Goal: Transaction & Acquisition: Subscribe to service/newsletter

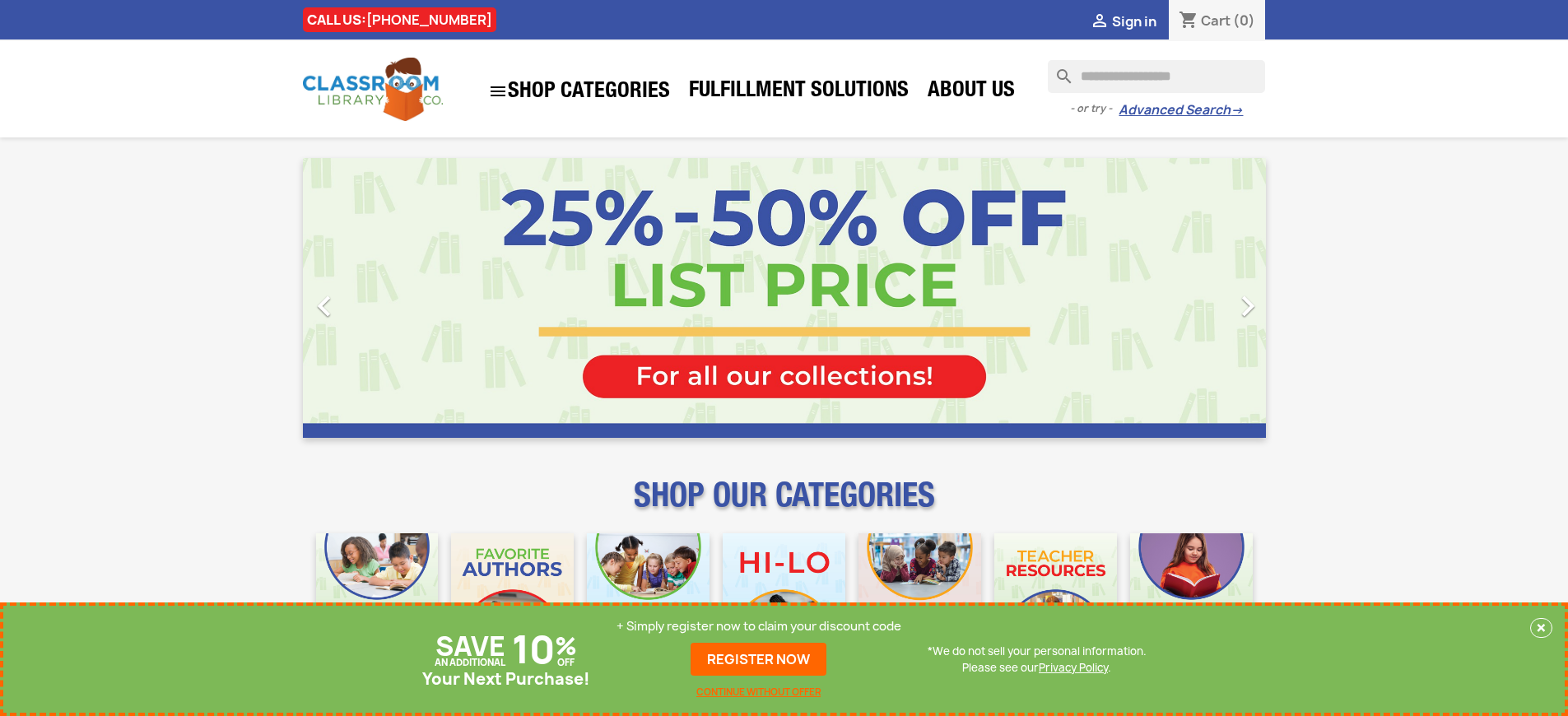
click at [759, 626] on p "+ Simply register now to claim your discount code" at bounding box center [759, 626] width 285 height 17
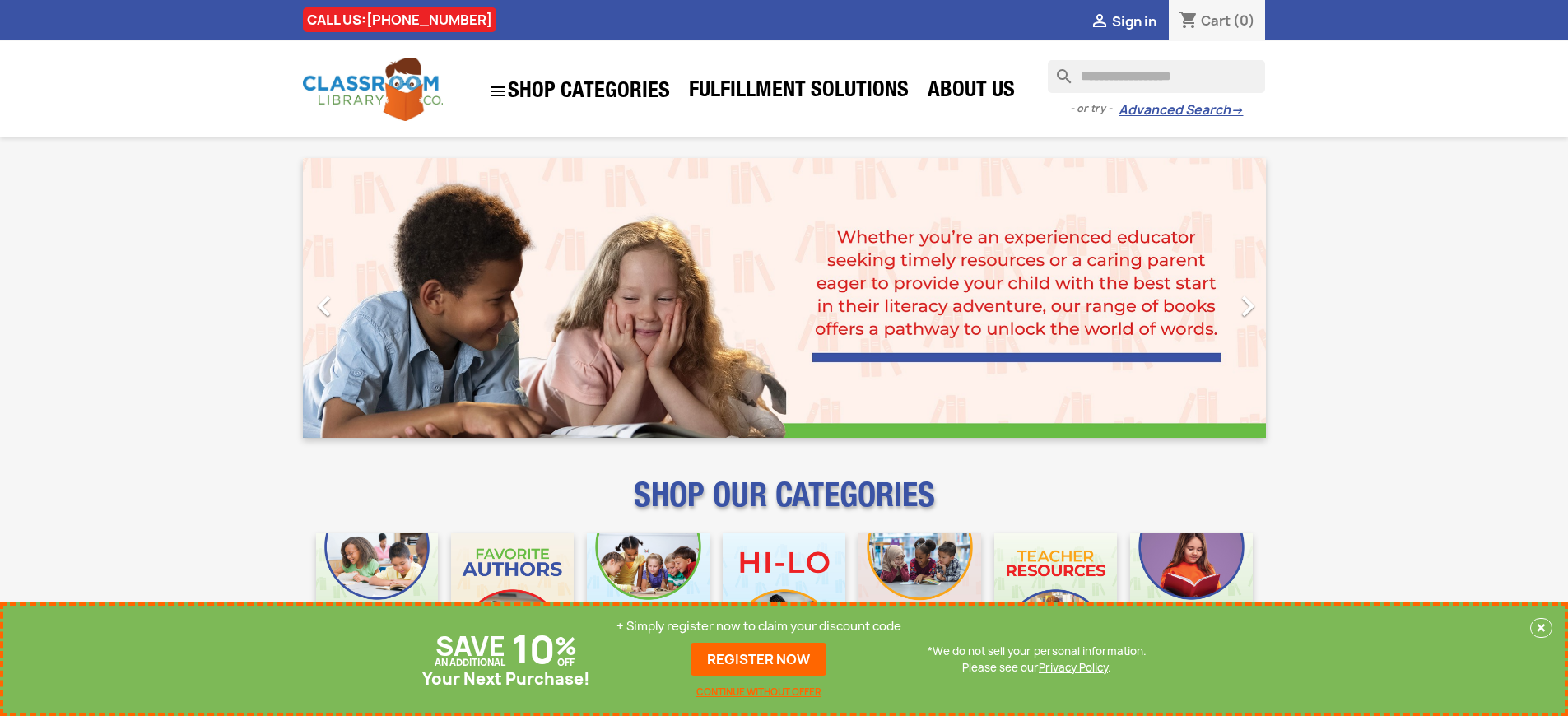
click at [759, 626] on p "+ Simply register now to claim your discount code" at bounding box center [759, 626] width 285 height 17
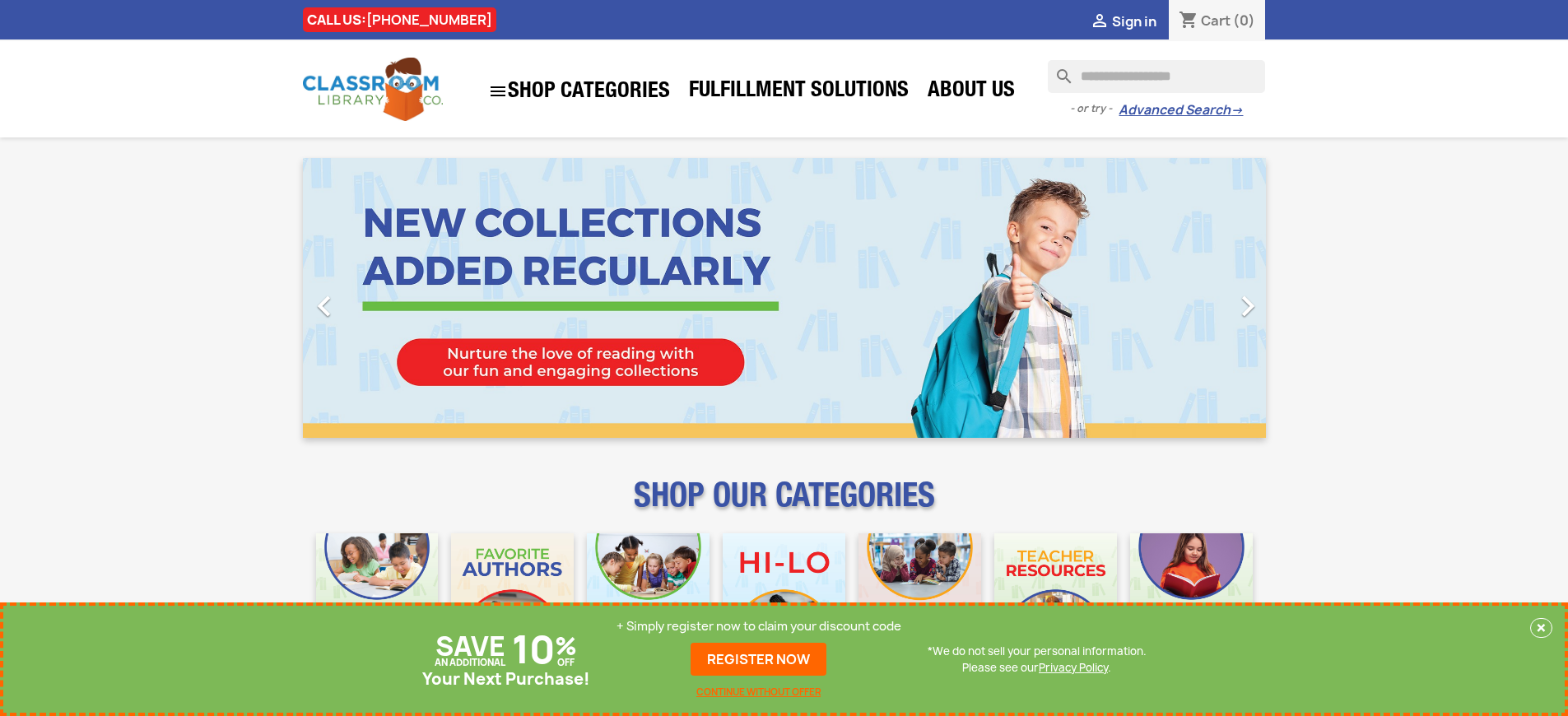
click at [759, 626] on p "+ Simply register now to claim your discount code" at bounding box center [759, 626] width 285 height 17
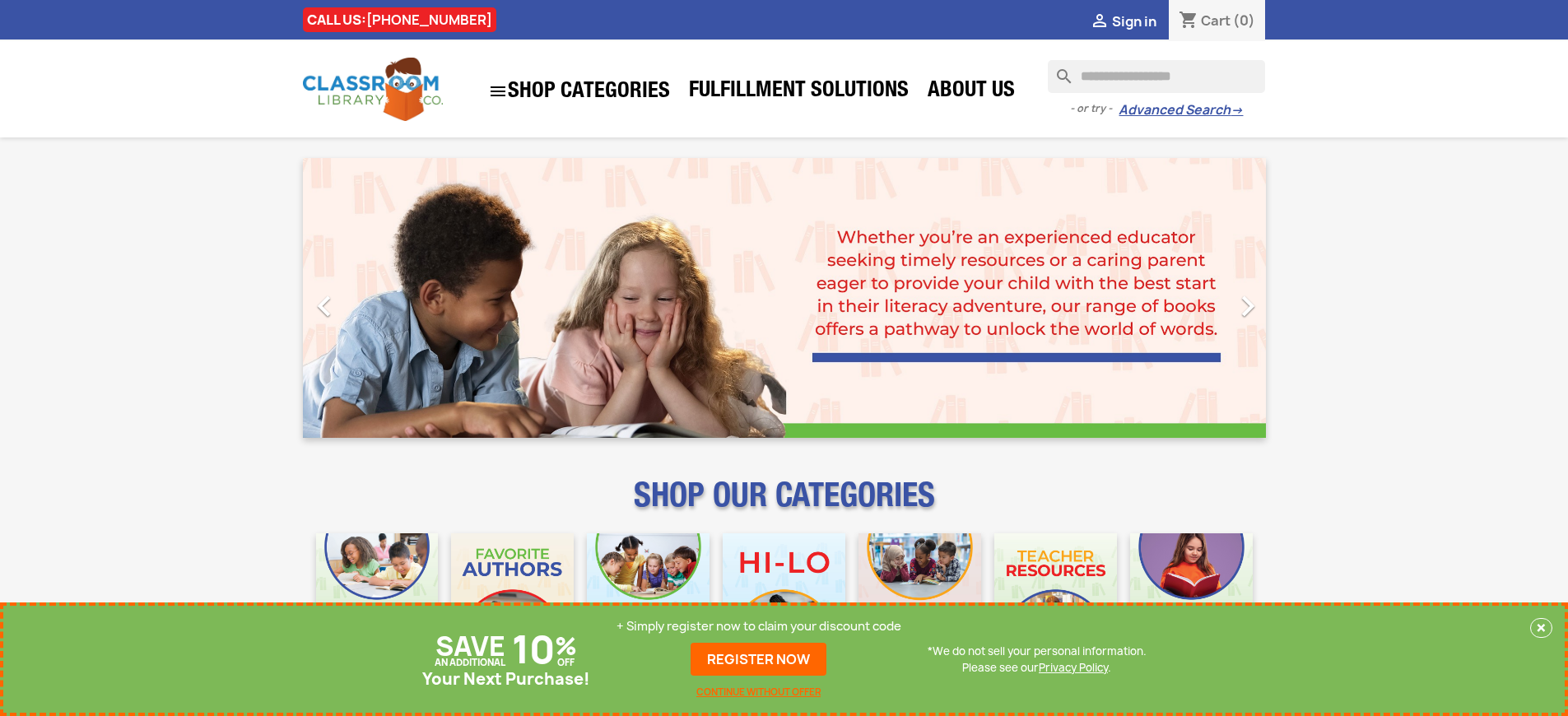
click at [759, 626] on p "+ Simply register now to claim your discount code" at bounding box center [759, 626] width 285 height 17
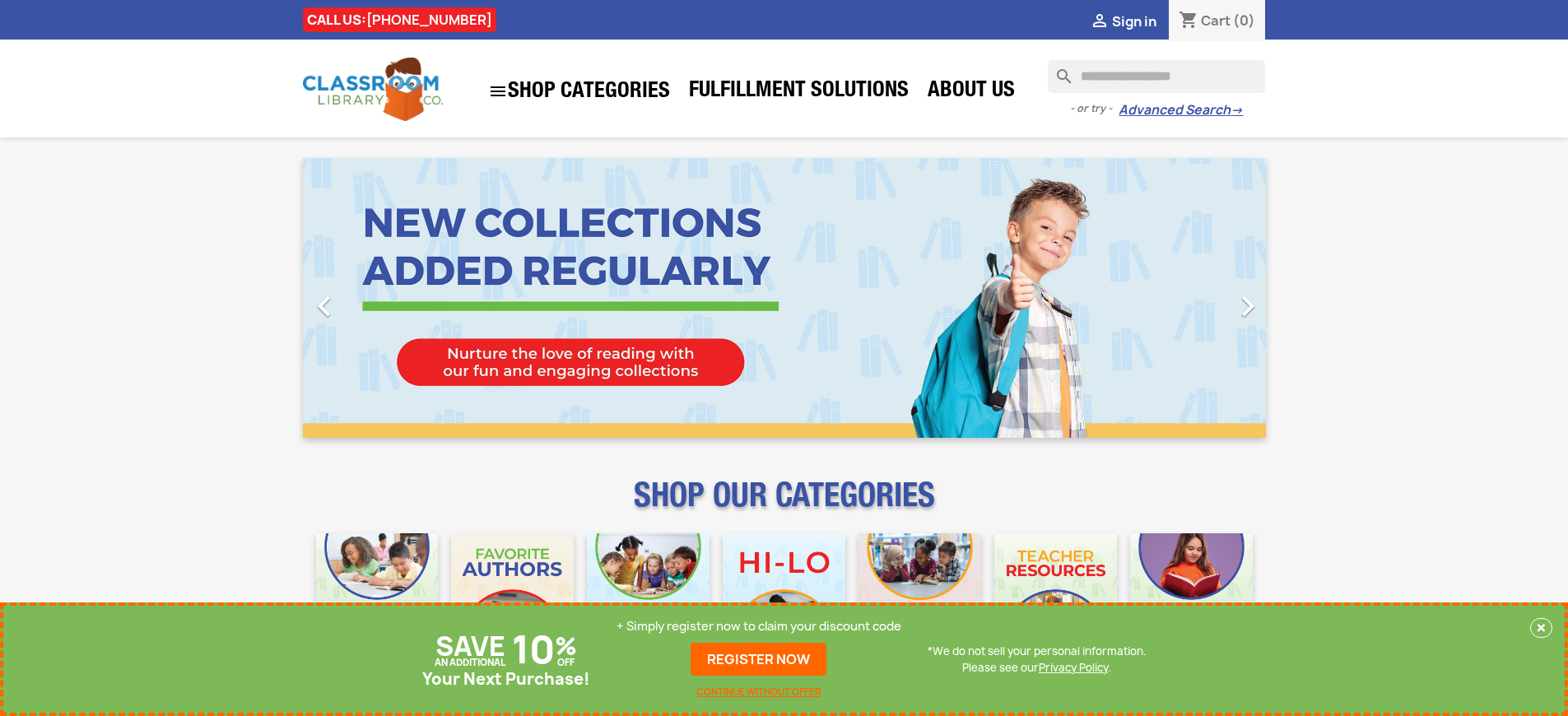
click at [759, 626] on p "+ Simply register now to claim your discount code" at bounding box center [759, 626] width 285 height 17
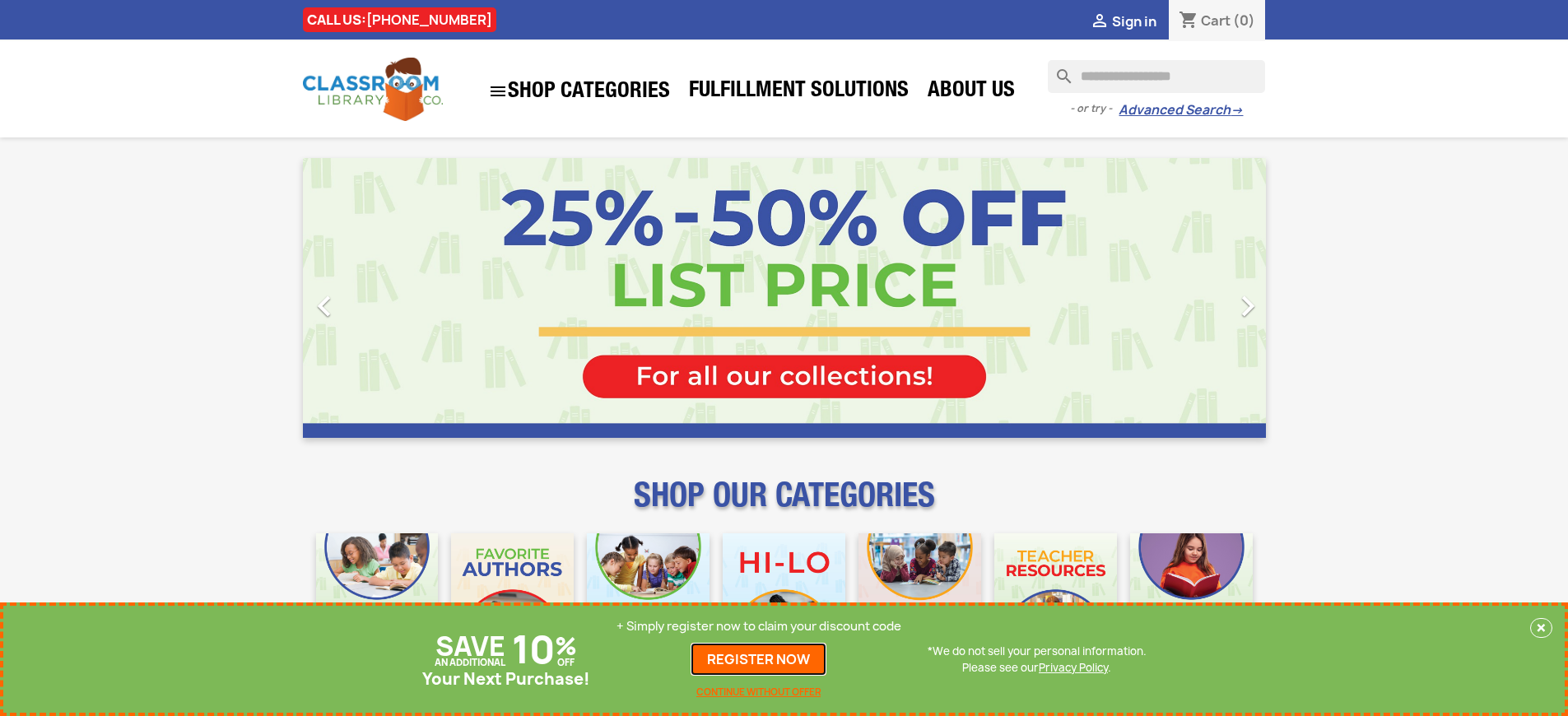
click at [759, 659] on link "REGISTER NOW" at bounding box center [759, 659] width 136 height 33
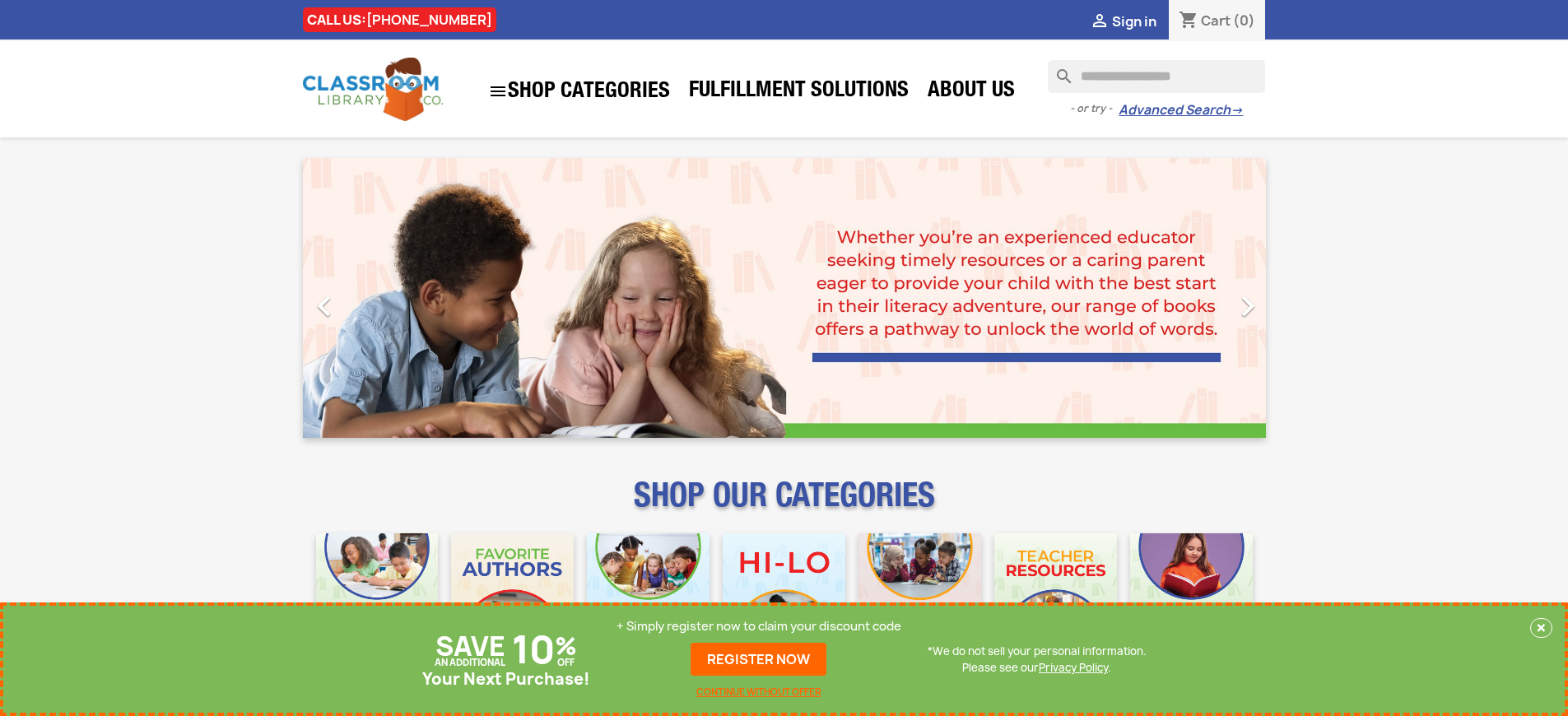
click at [759, 626] on p "+ Simply register now to claim your discount code" at bounding box center [759, 626] width 285 height 17
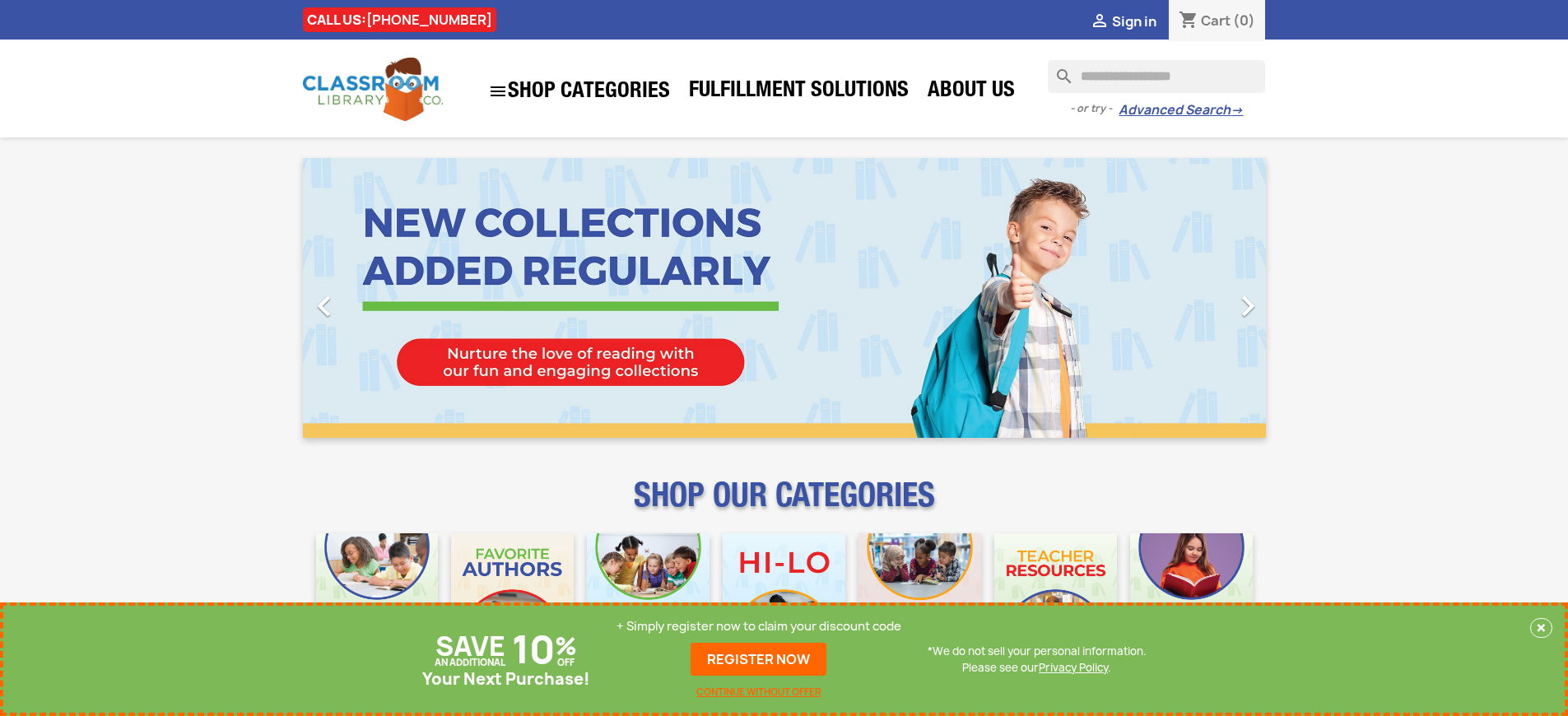
click at [759, 626] on p "+ Simply register now to claim your discount code" at bounding box center [759, 626] width 285 height 17
click at [759, 659] on link "REGISTER NOW" at bounding box center [759, 659] width 136 height 33
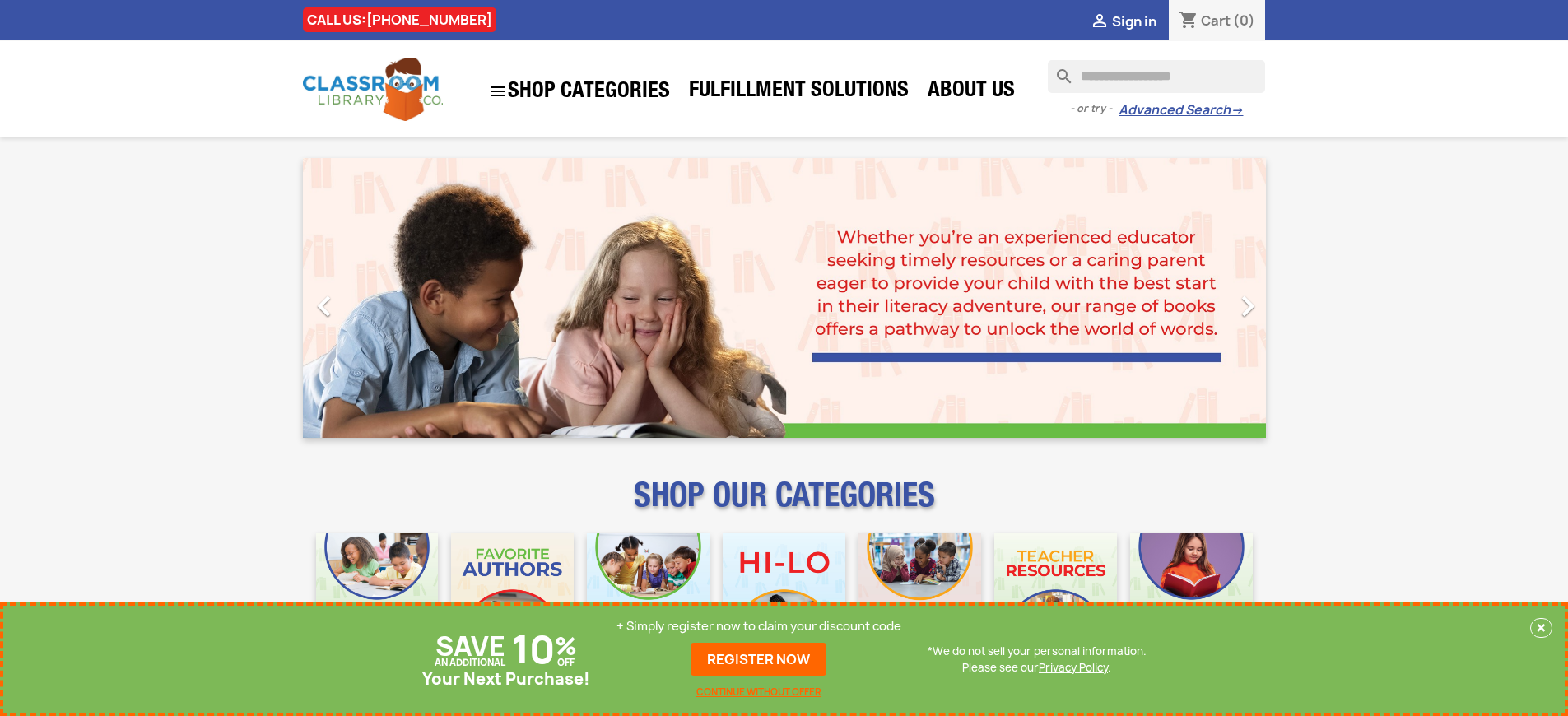
click at [759, 626] on p "+ Simply register now to claim your discount code" at bounding box center [759, 626] width 285 height 17
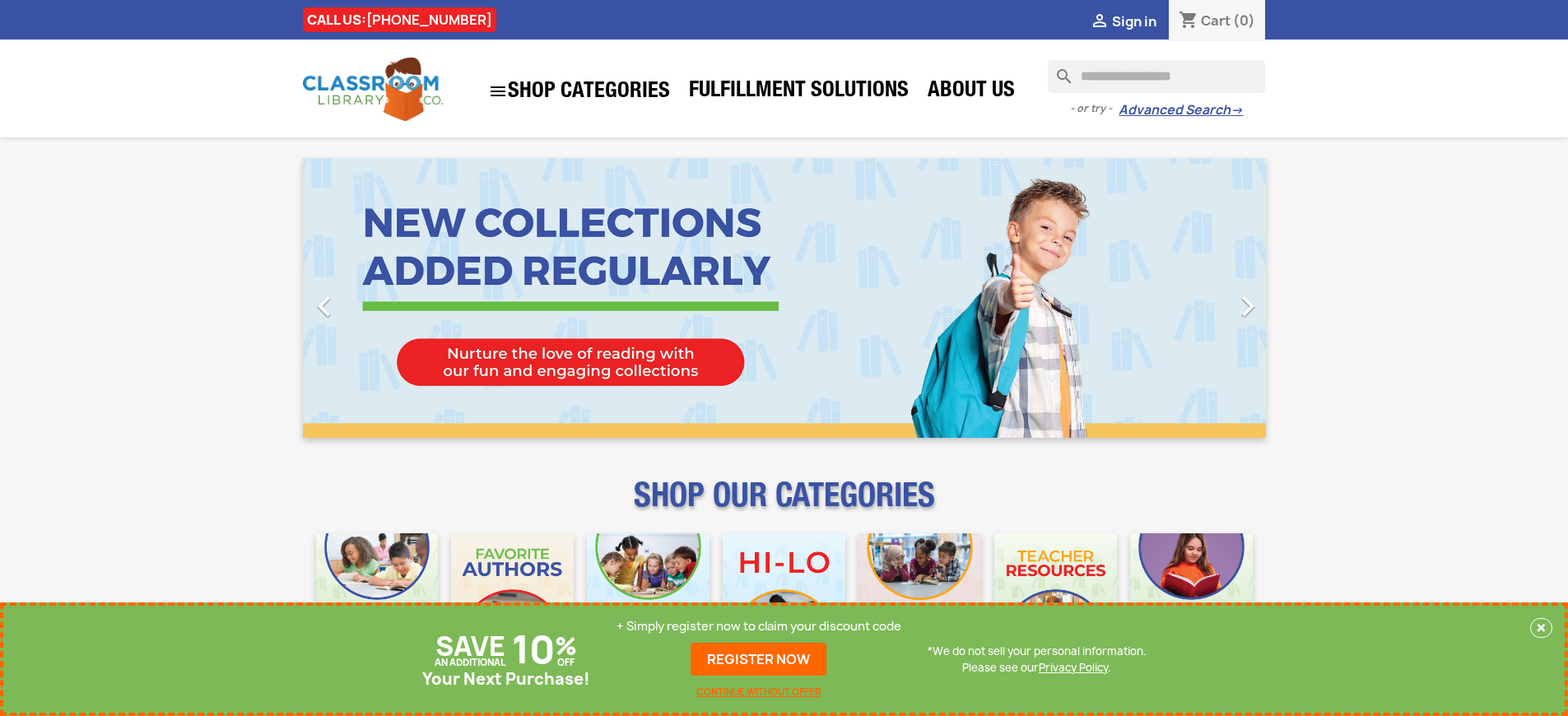
click at [759, 626] on p "+ Simply register now to claim your discount code" at bounding box center [759, 626] width 285 height 17
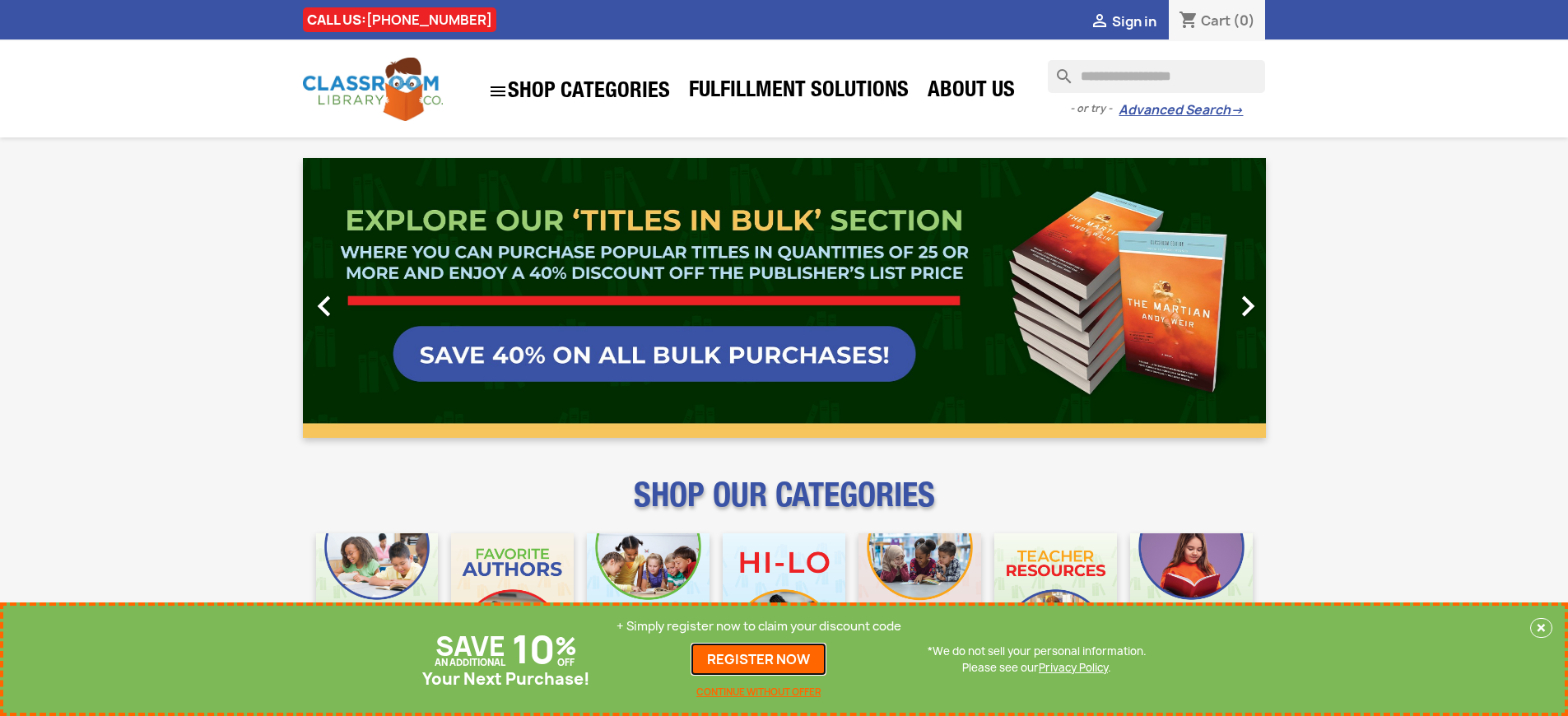
click at [759, 659] on link "REGISTER NOW" at bounding box center [759, 659] width 136 height 33
